Goal: Transaction & Acquisition: Subscribe to service/newsletter

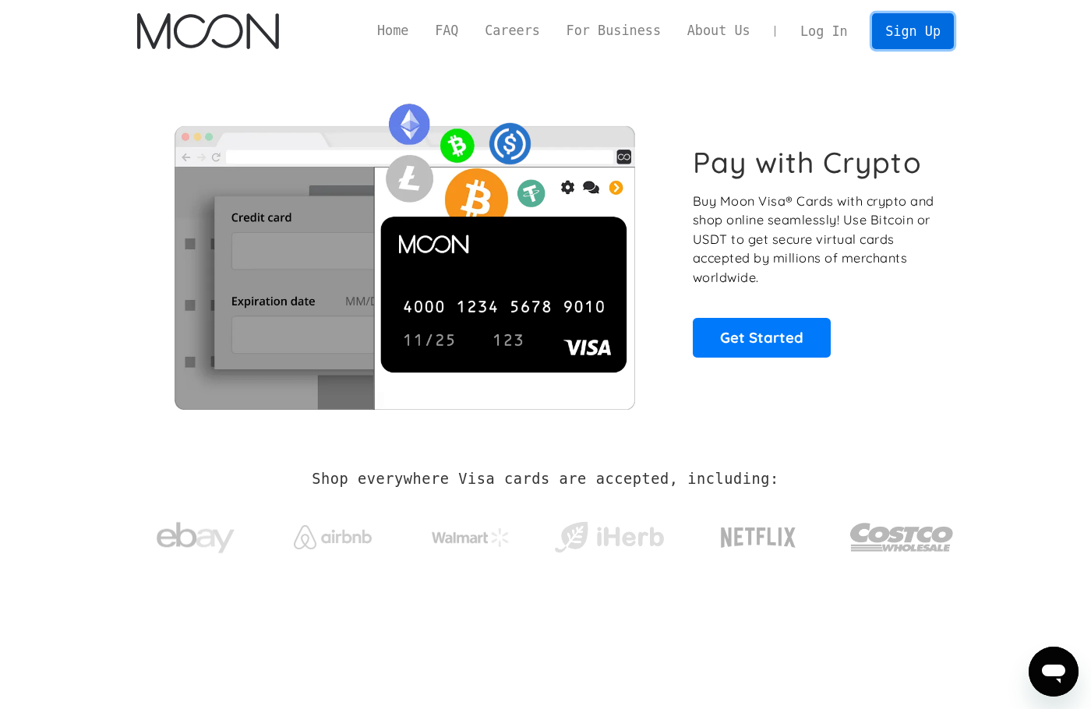
click at [919, 35] on link "Sign Up" at bounding box center [912, 30] width 81 height 35
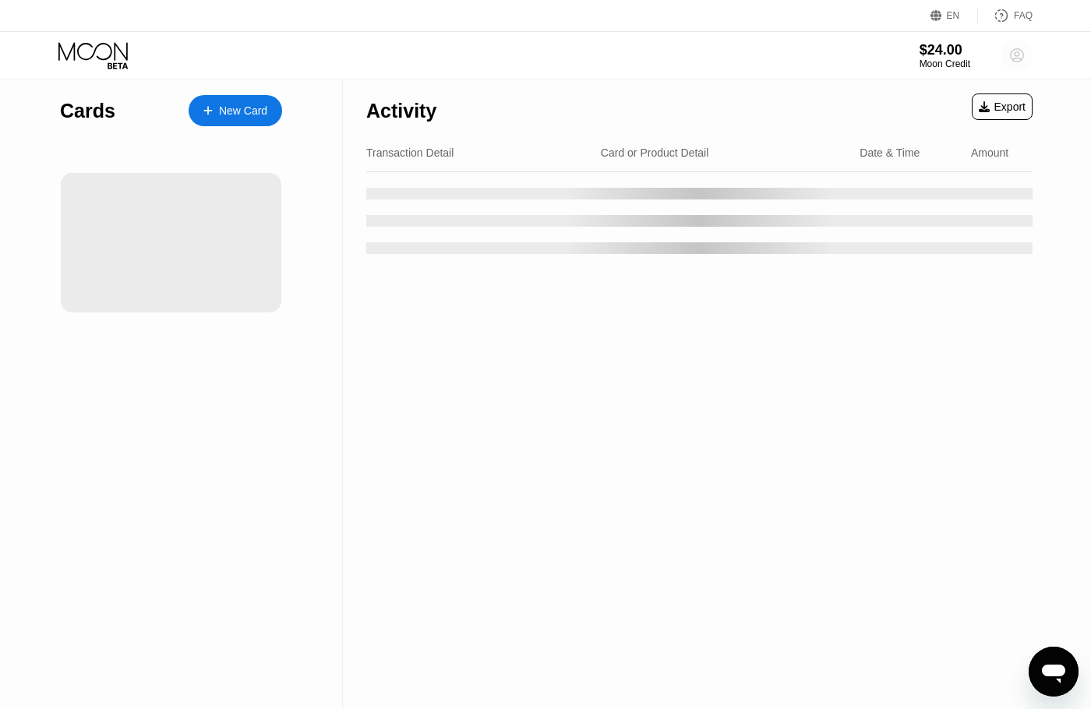
click at [1009, 57] on circle at bounding box center [1016, 55] width 31 height 31
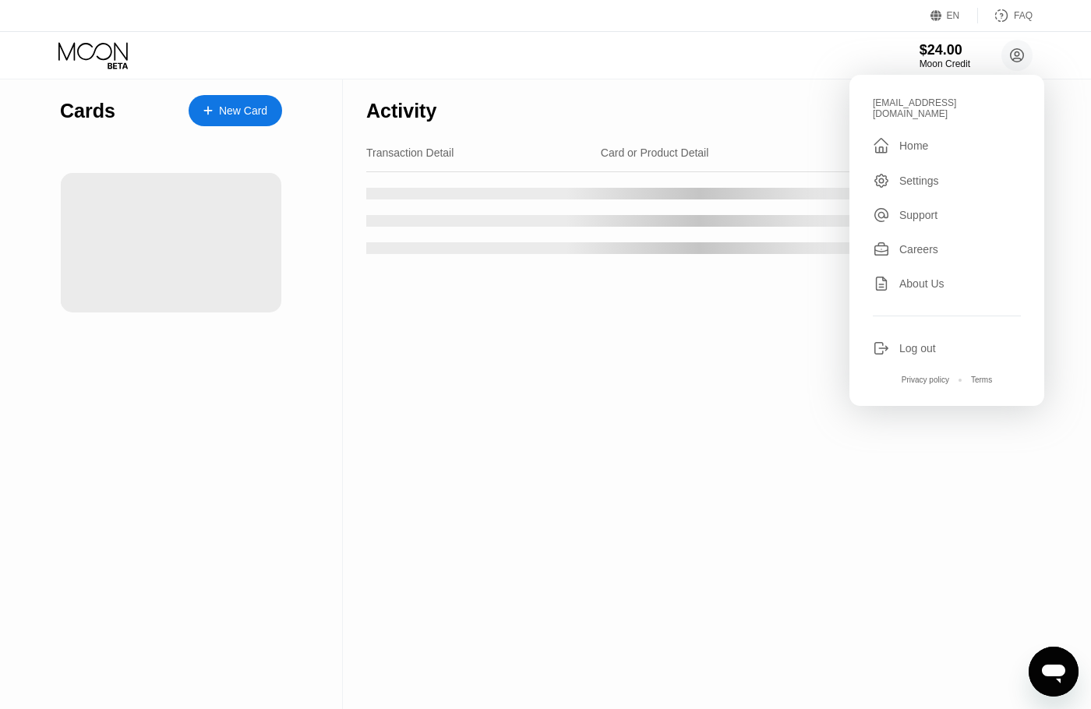
click at [743, 75] on div "$24.00 Moon Credit creprigrajeuppe-6881@yopmail.com  Home Settings Support Car…" at bounding box center [545, 55] width 1091 height 47
